Goal: Task Accomplishment & Management: Use online tool/utility

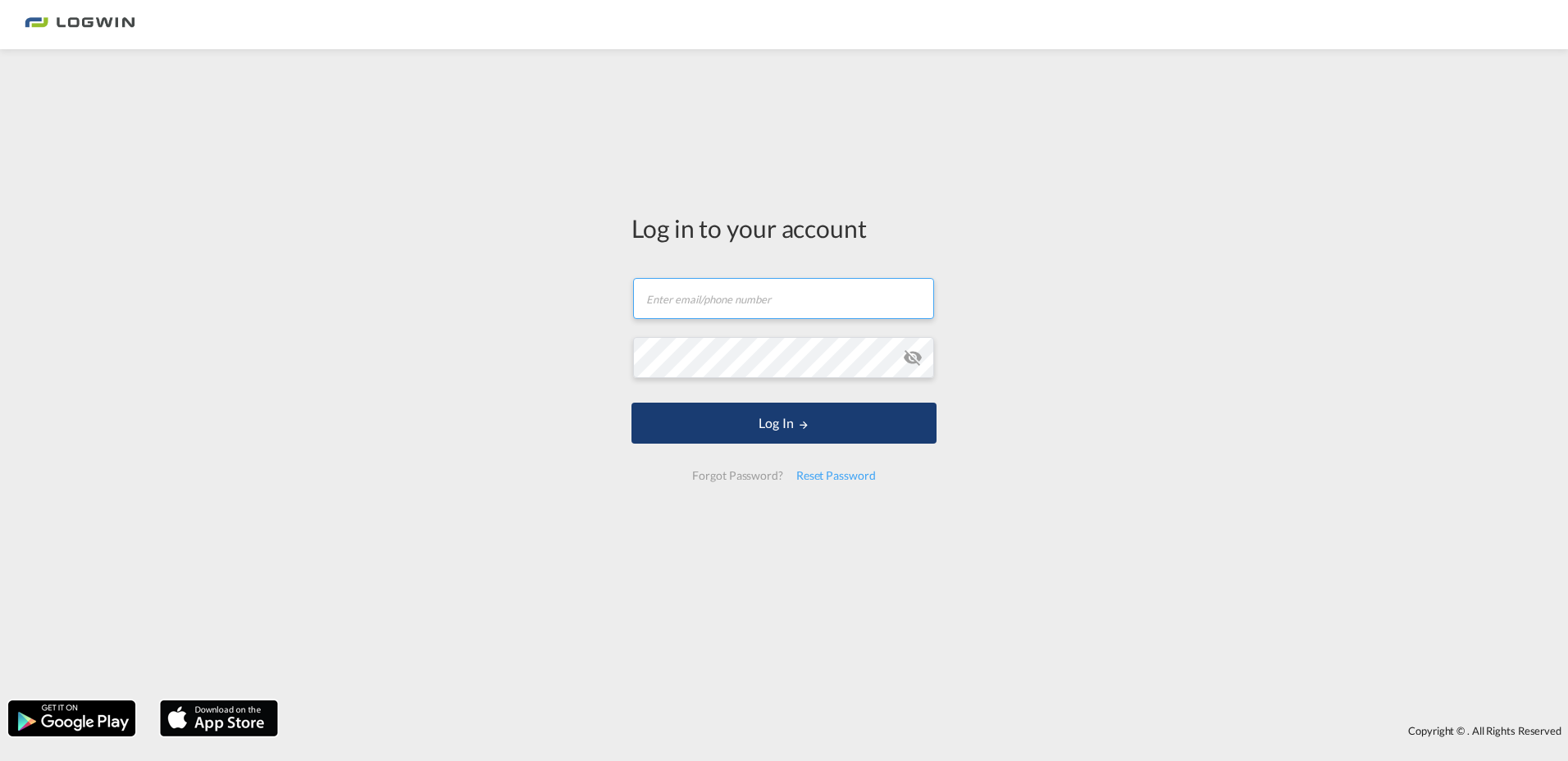
type input "[PERSON_NAME][EMAIL_ADDRESS][PERSON_NAME][DOMAIN_NAME]"
click at [812, 429] on button "Log In" at bounding box center [784, 422] width 305 height 41
